Goal: Navigation & Orientation: Locate item on page

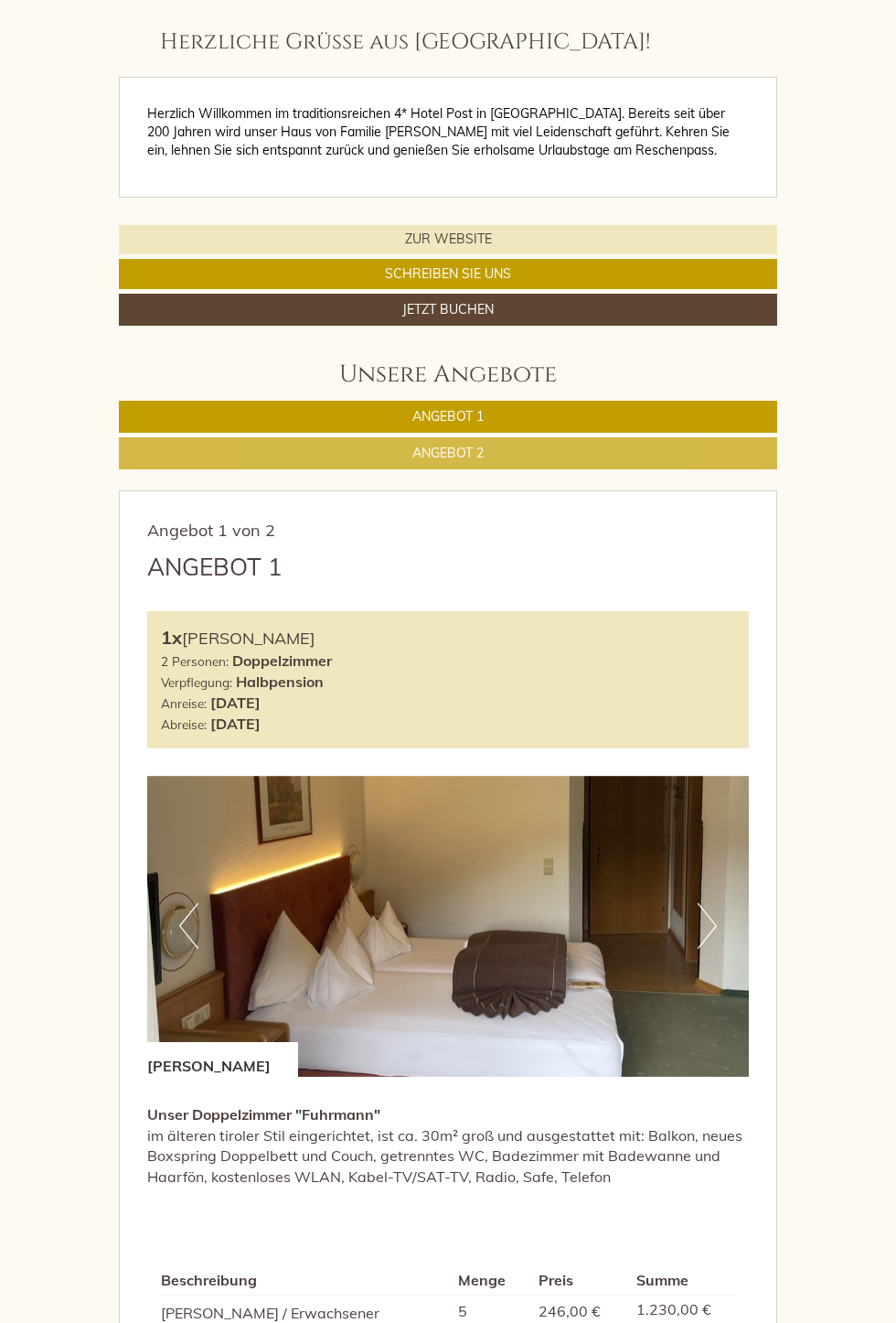
scroll to position [476, 0]
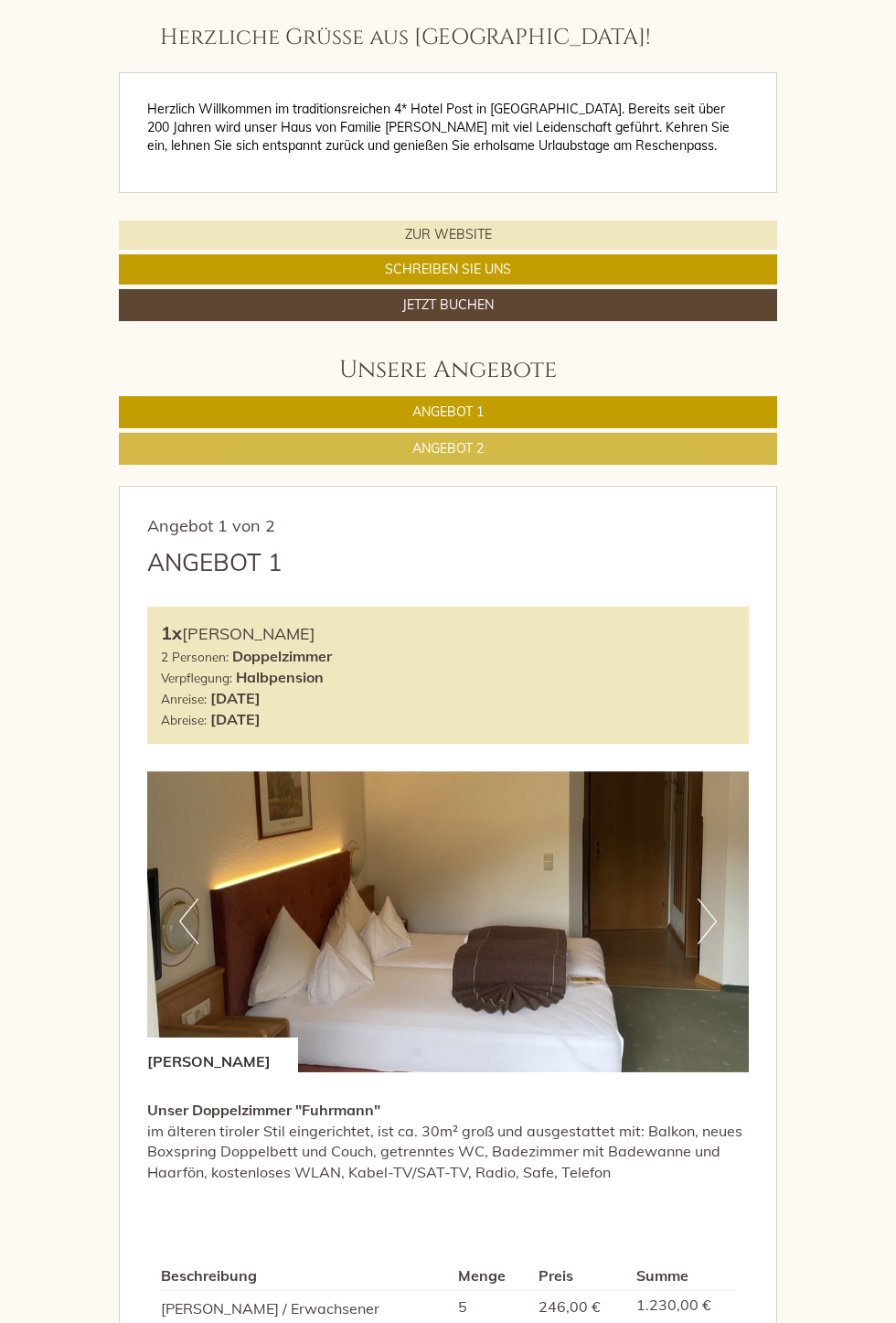
click at [708, 918] on button "Next" at bounding box center [707, 920] width 19 height 46
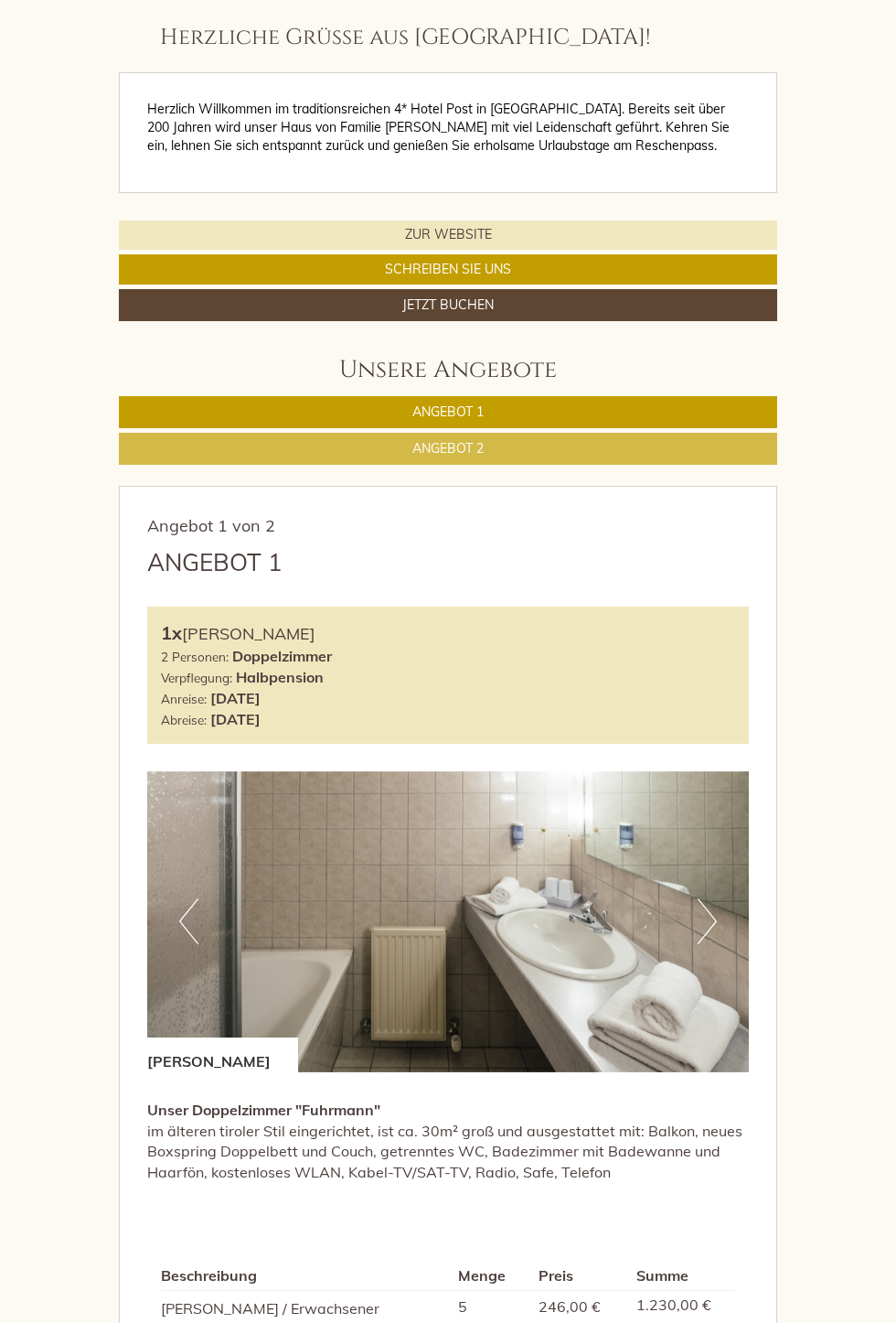
click at [705, 930] on button "Next" at bounding box center [707, 920] width 19 height 46
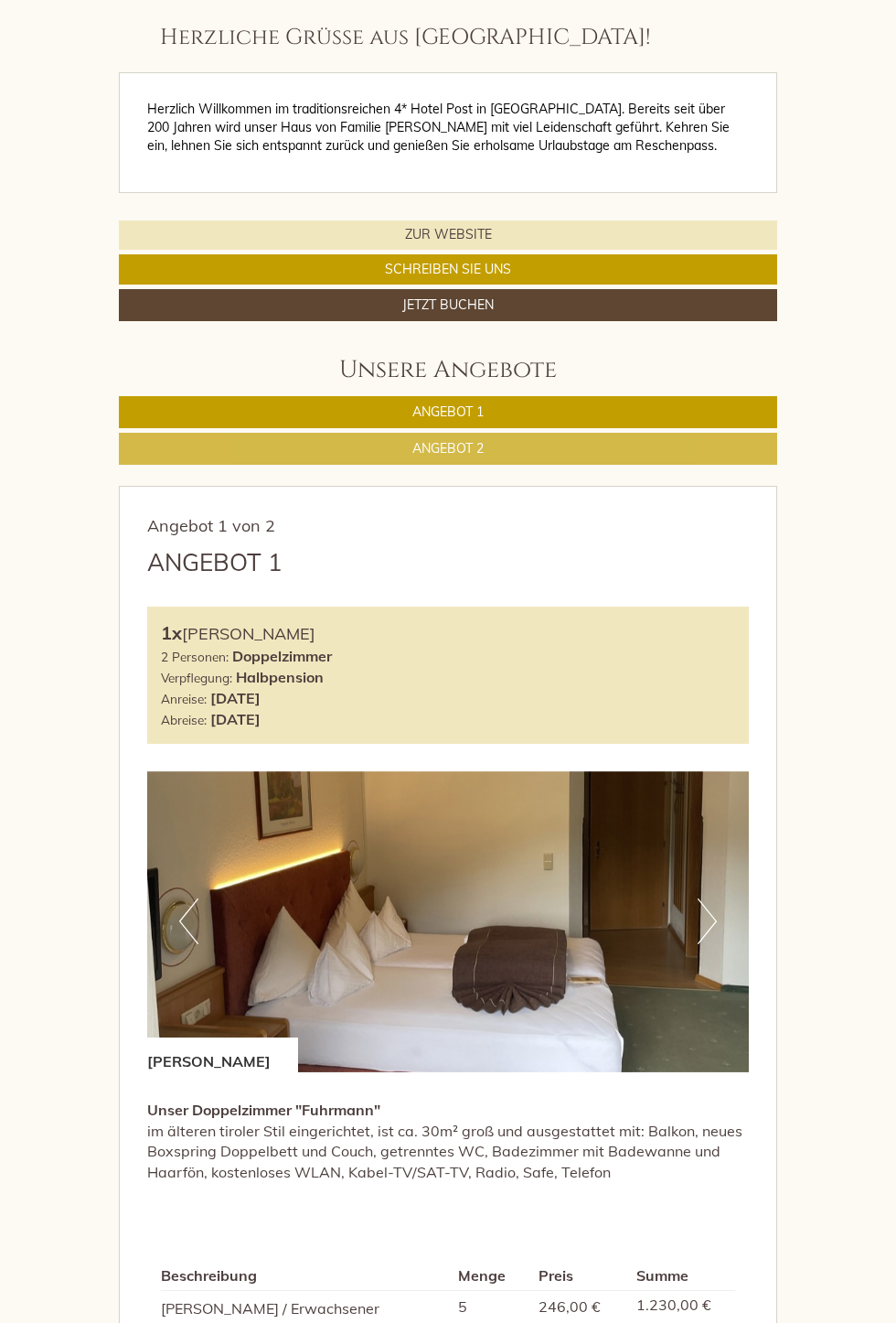
click at [708, 923] on button "Next" at bounding box center [707, 920] width 19 height 46
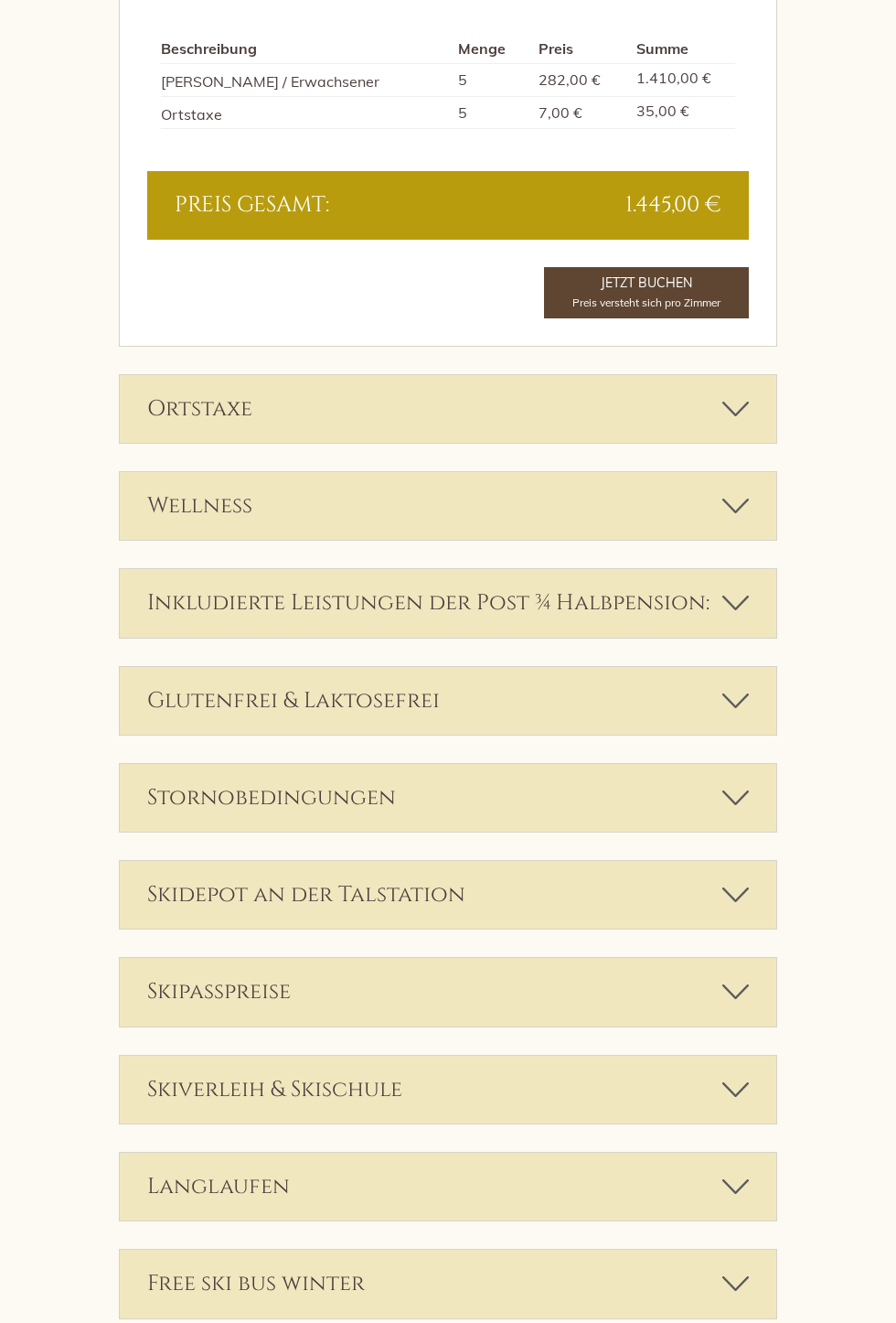
scroll to position [2851, 0]
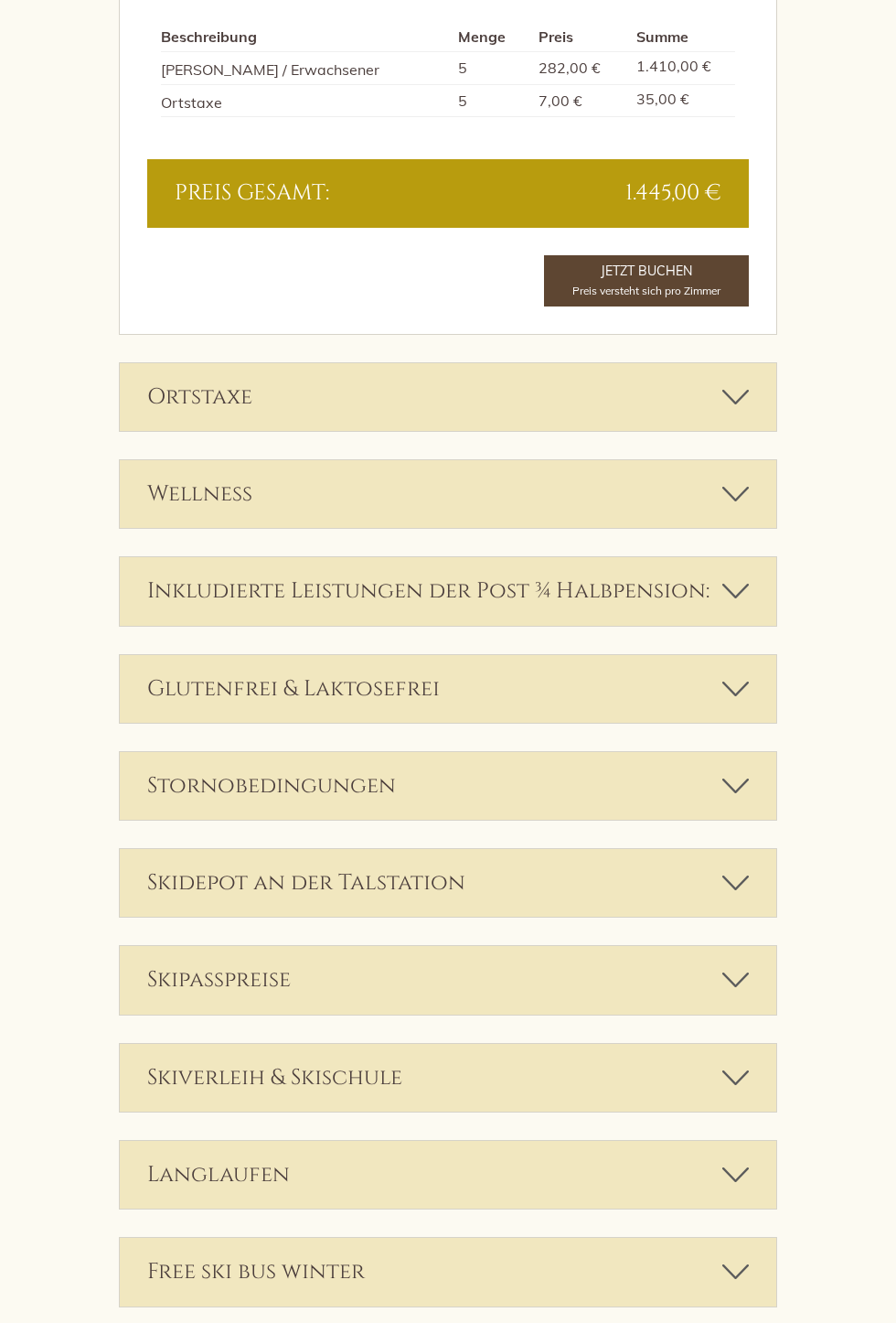
click at [747, 479] on icon at bounding box center [736, 494] width 26 height 31
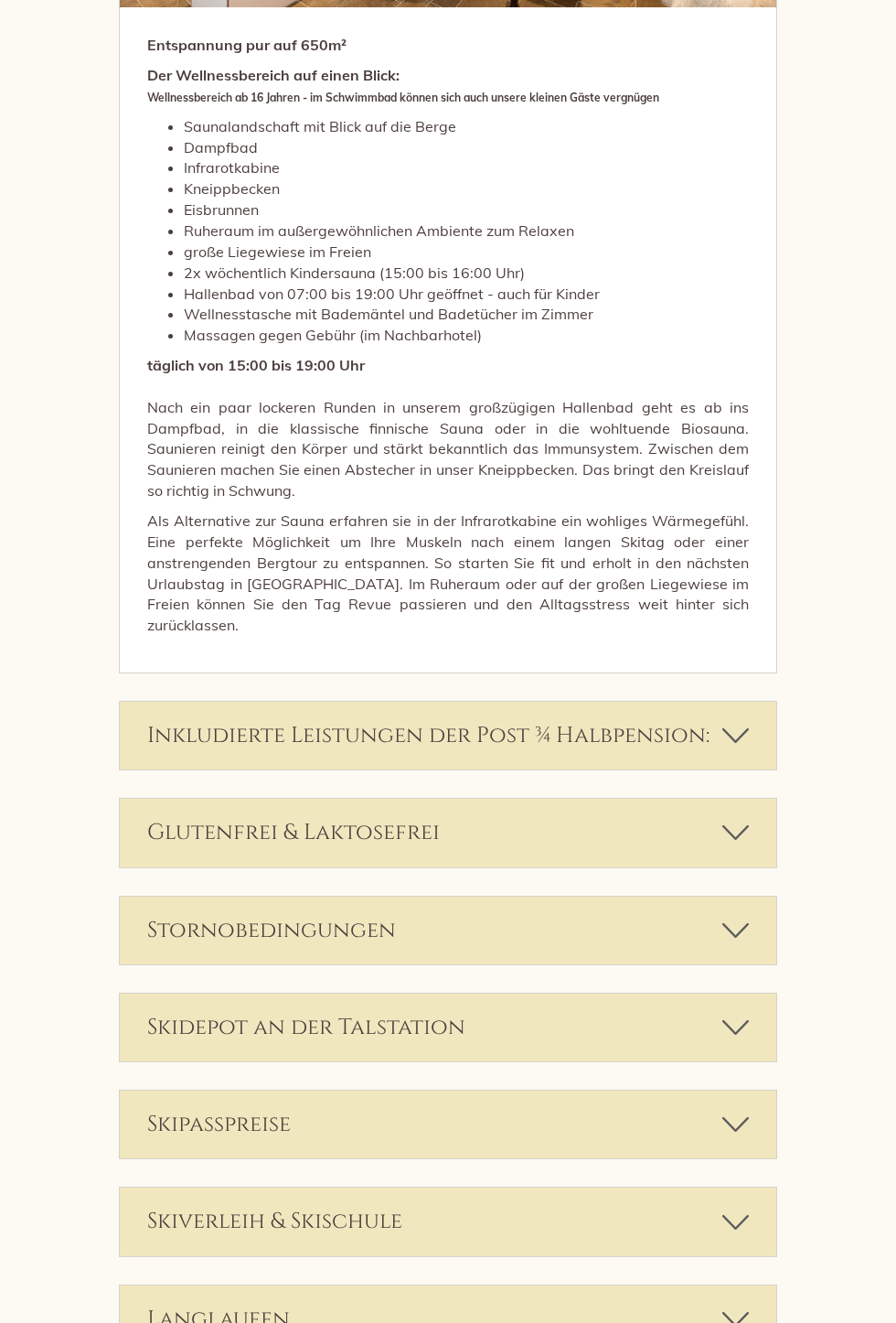
scroll to position [3701, 0]
click at [748, 815] on icon at bounding box center [736, 830] width 26 height 31
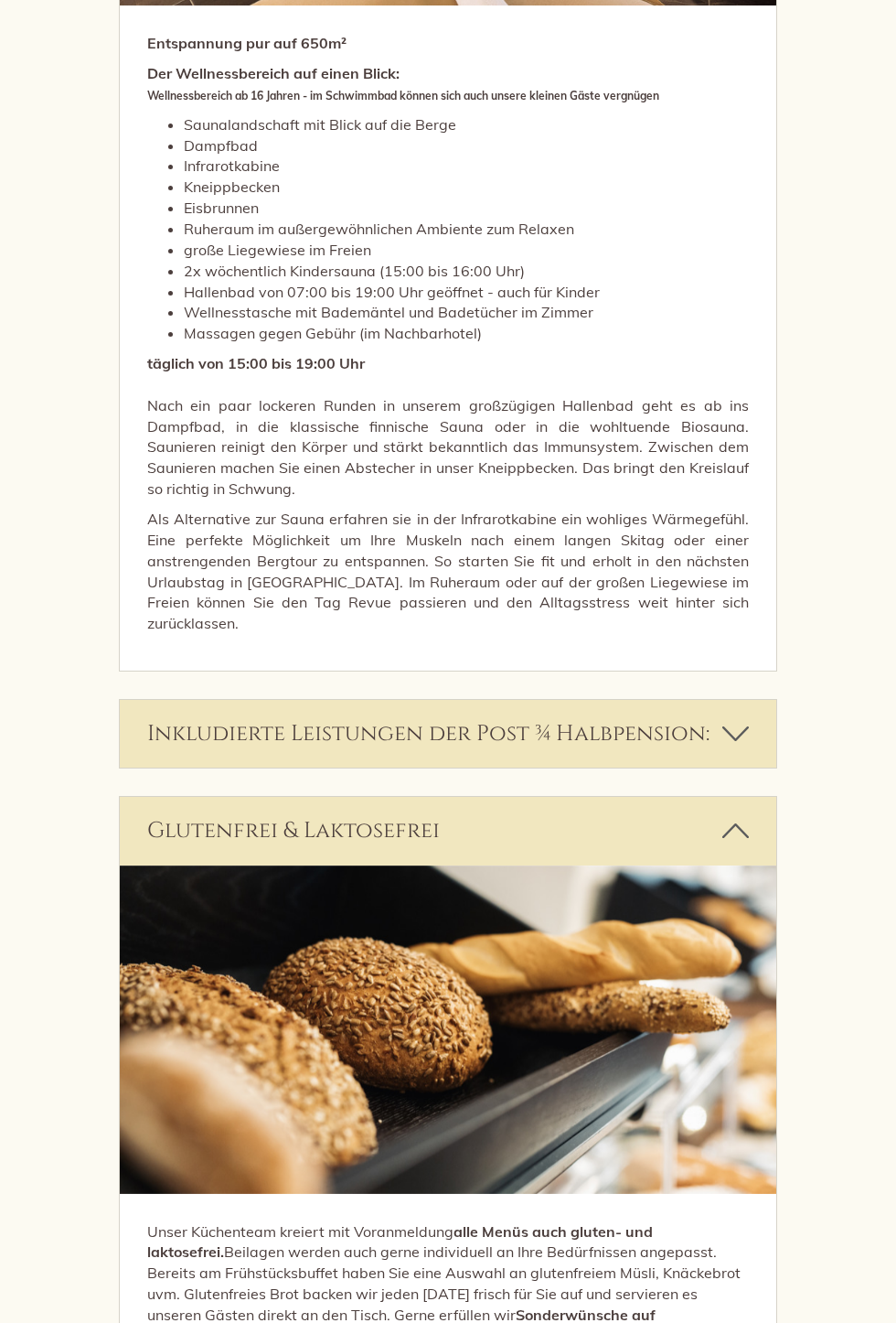
click at [734, 815] on icon at bounding box center [736, 830] width 26 height 31
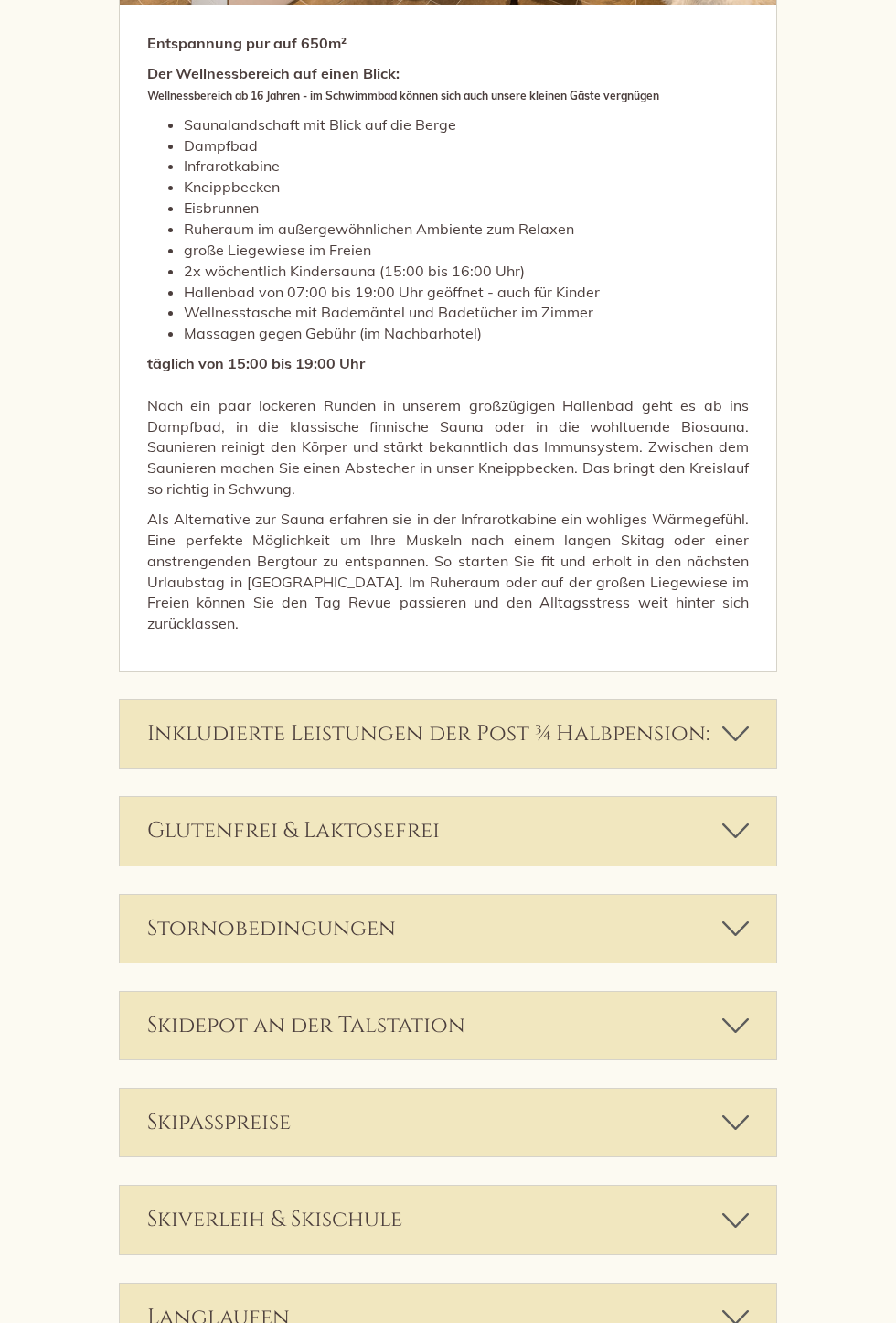
click at [740, 1010] on icon at bounding box center [736, 1025] width 26 height 31
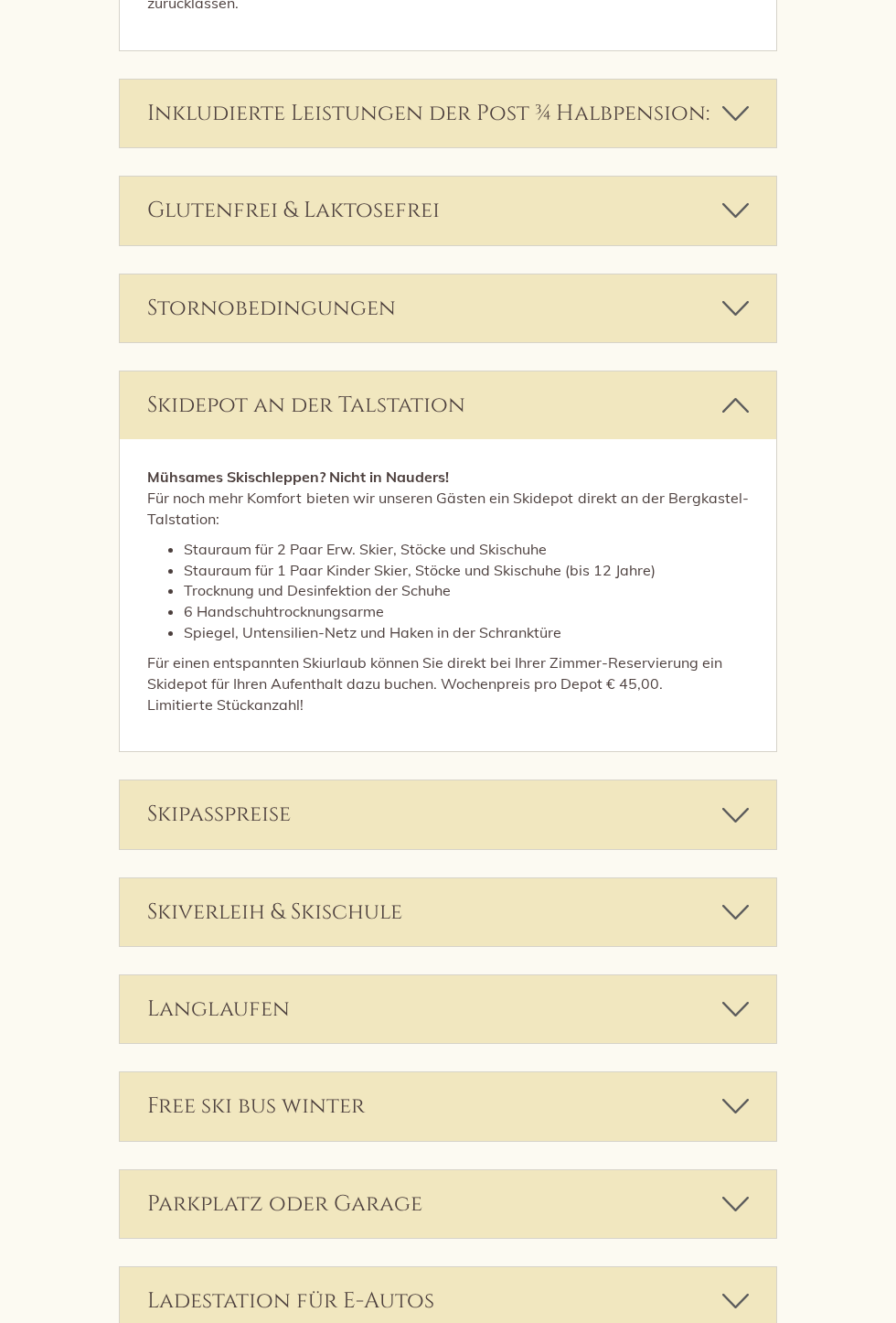
scroll to position [4320, 0]
click at [740, 799] on icon at bounding box center [736, 814] width 26 height 31
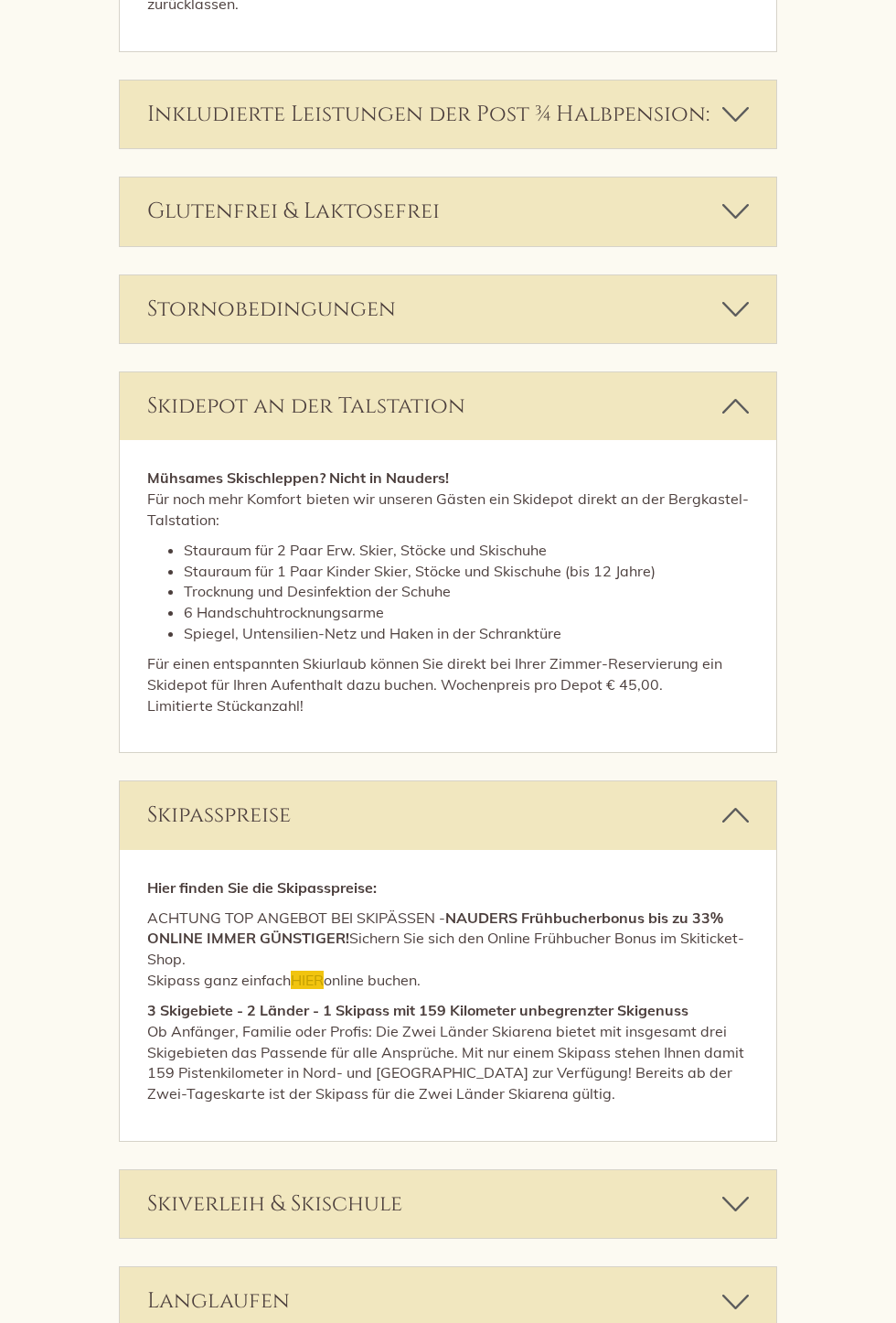
click at [749, 830] on icon at bounding box center [736, 814] width 26 height 31
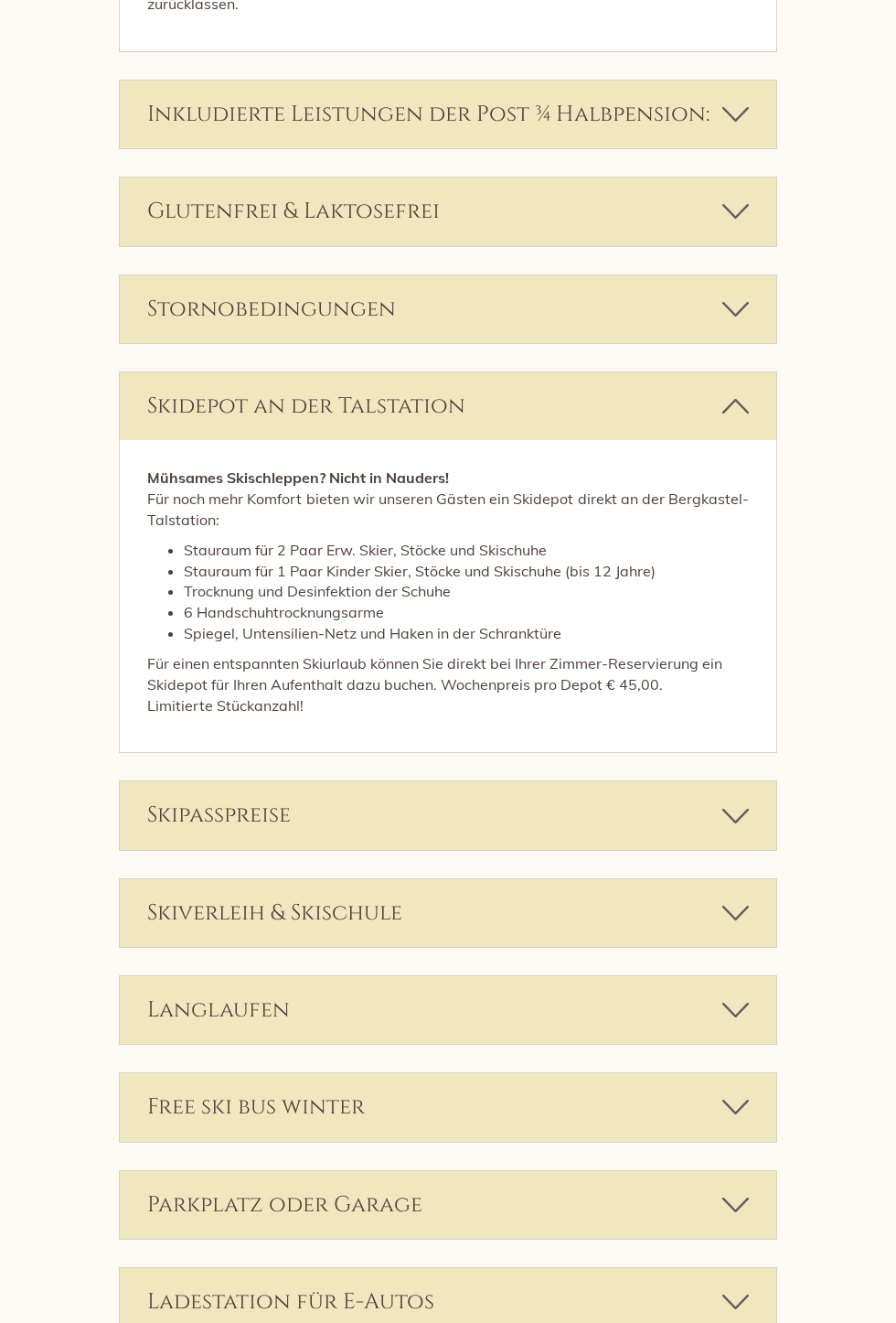
click at [747, 897] on icon at bounding box center [736, 912] width 26 height 31
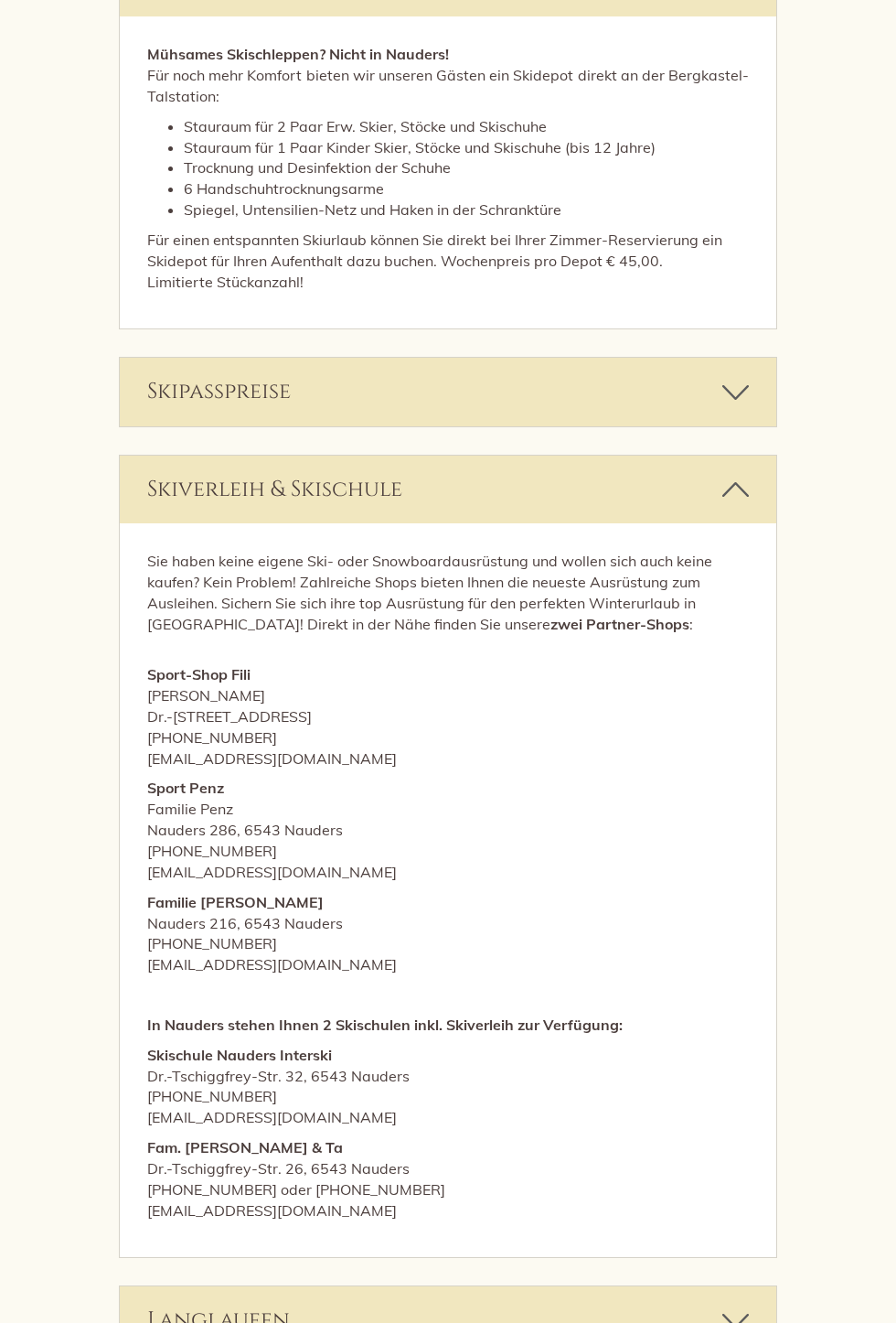
scroll to position [4747, 0]
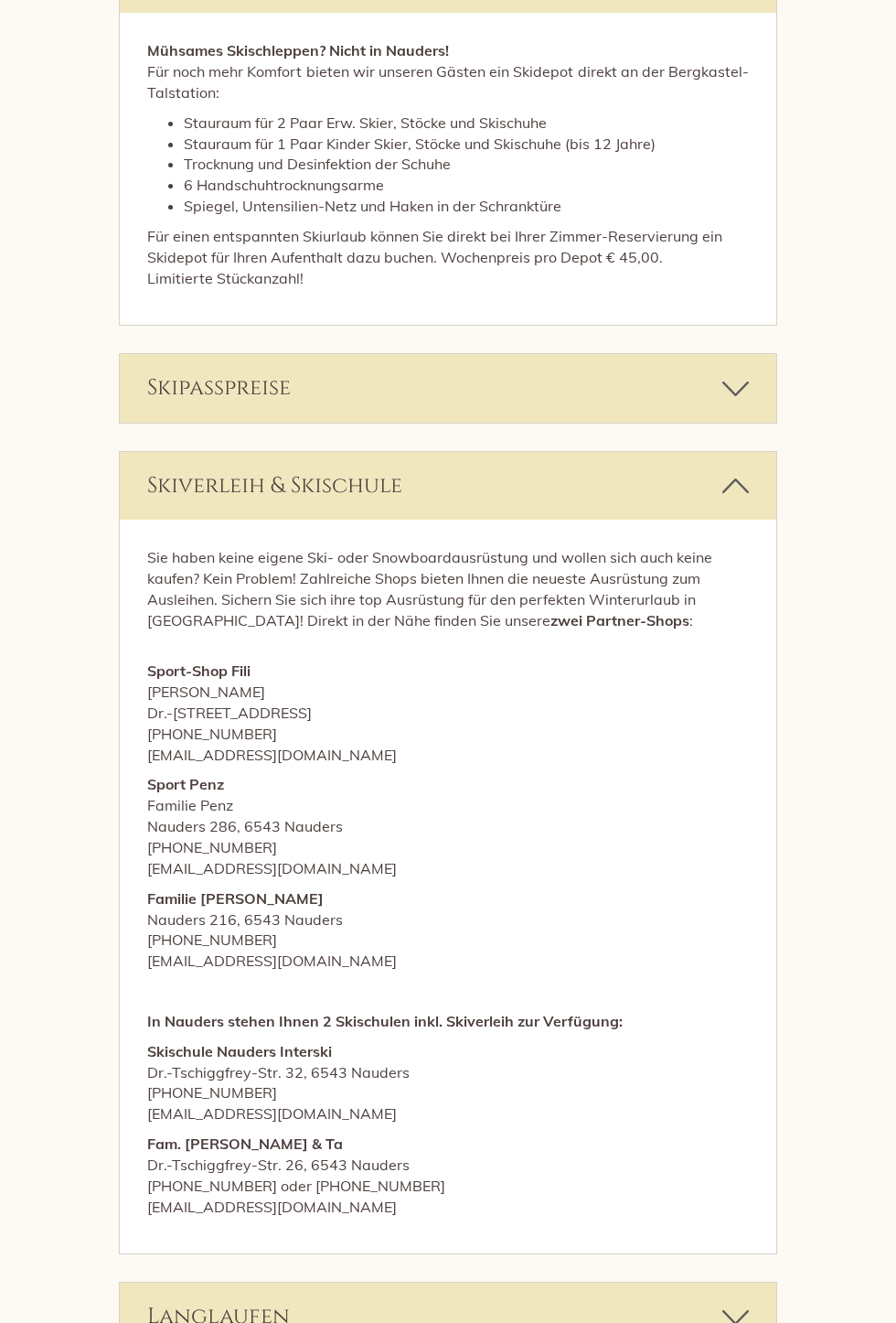
click at [743, 470] on icon at bounding box center [736, 485] width 26 height 31
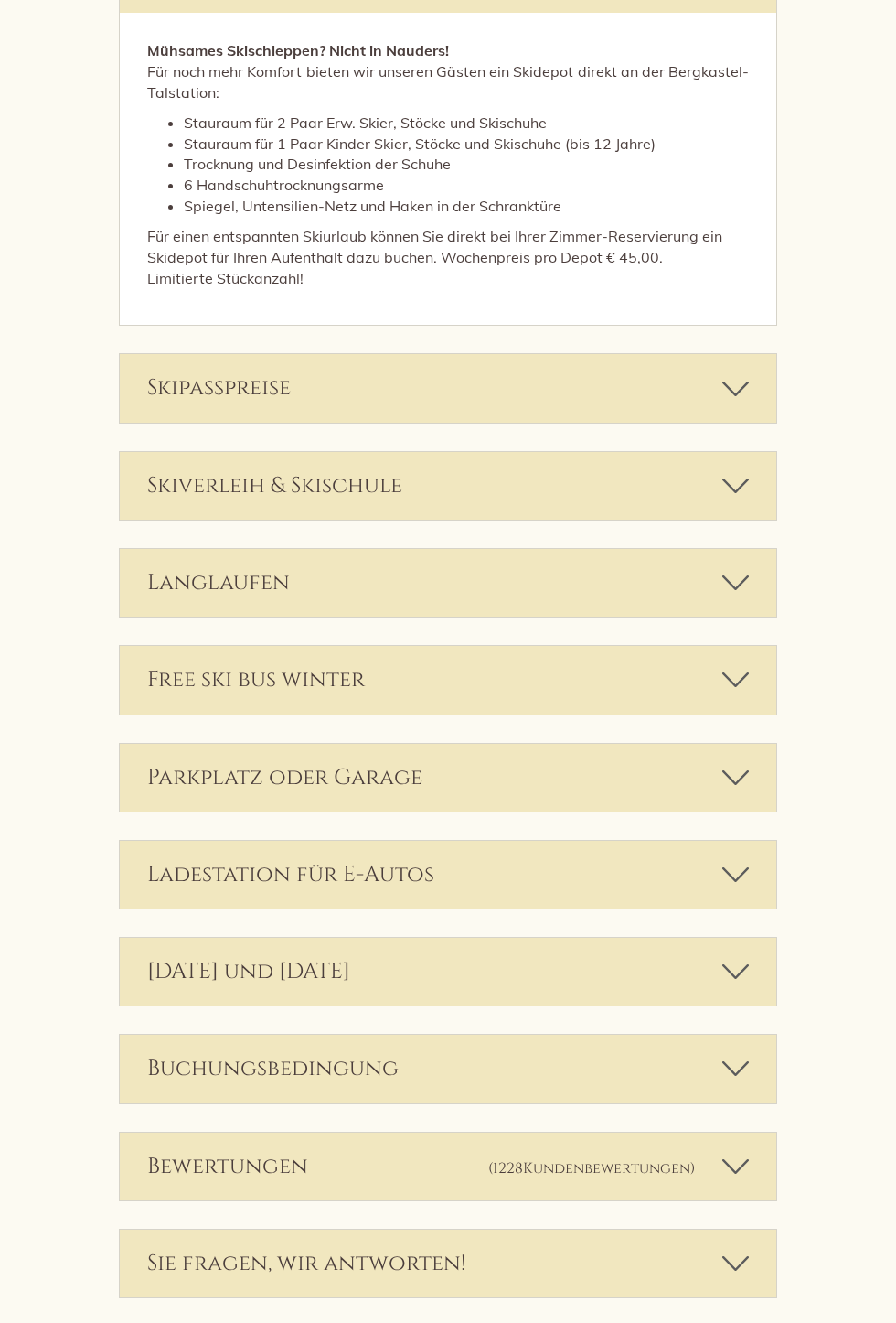
click at [741, 1150] on icon at bounding box center [736, 1165] width 26 height 31
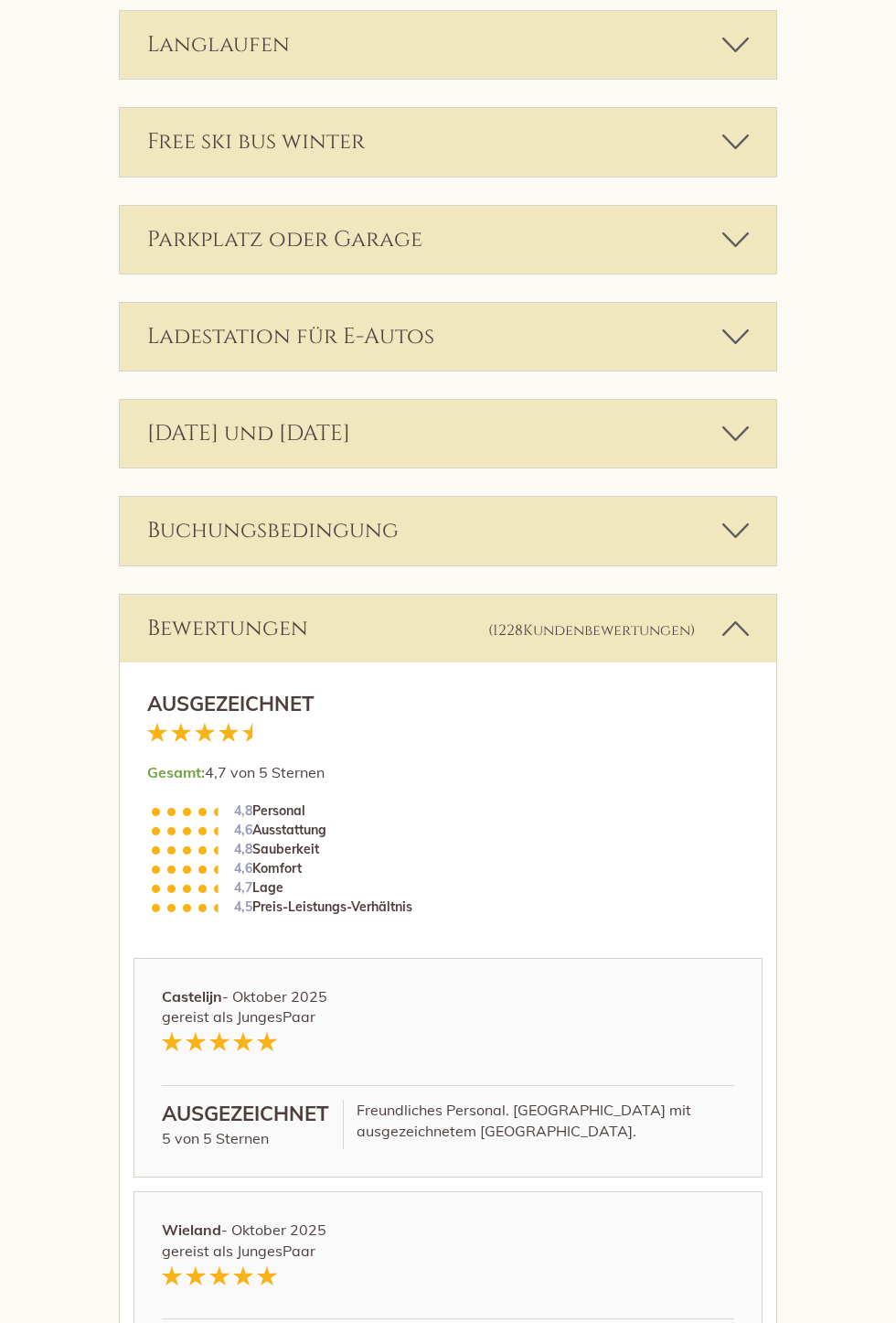
scroll to position [5288, 0]
